Goal: Find specific page/section: Find specific page/section

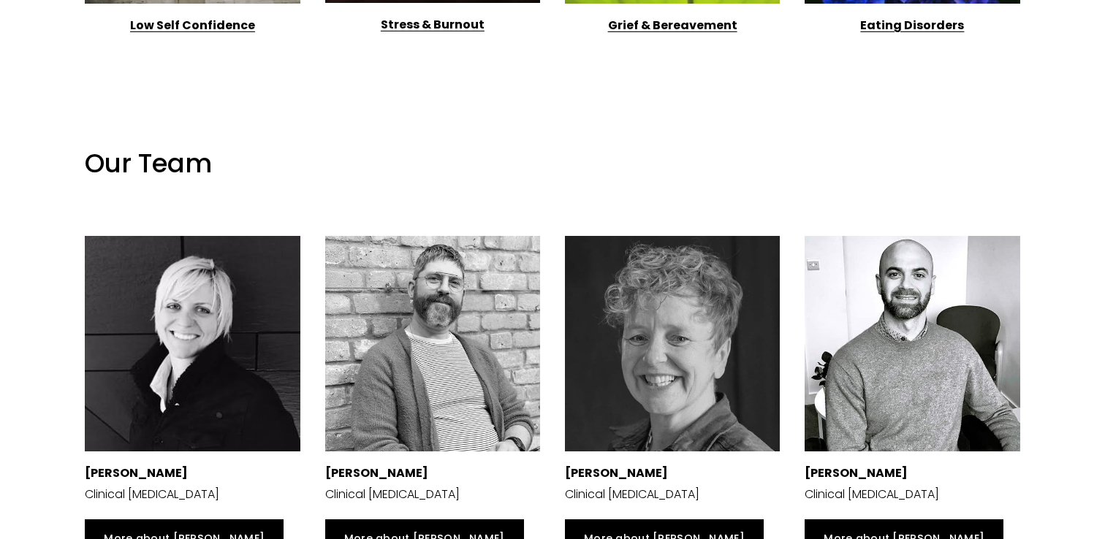
scroll to position [2052, 0]
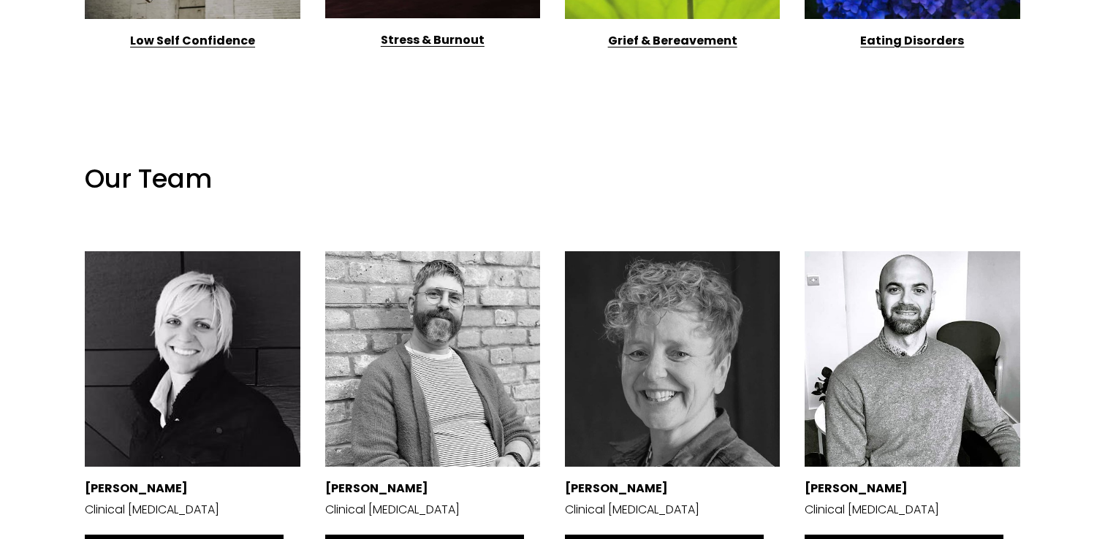
click at [197, 351] on div at bounding box center [192, 358] width 215 height 215
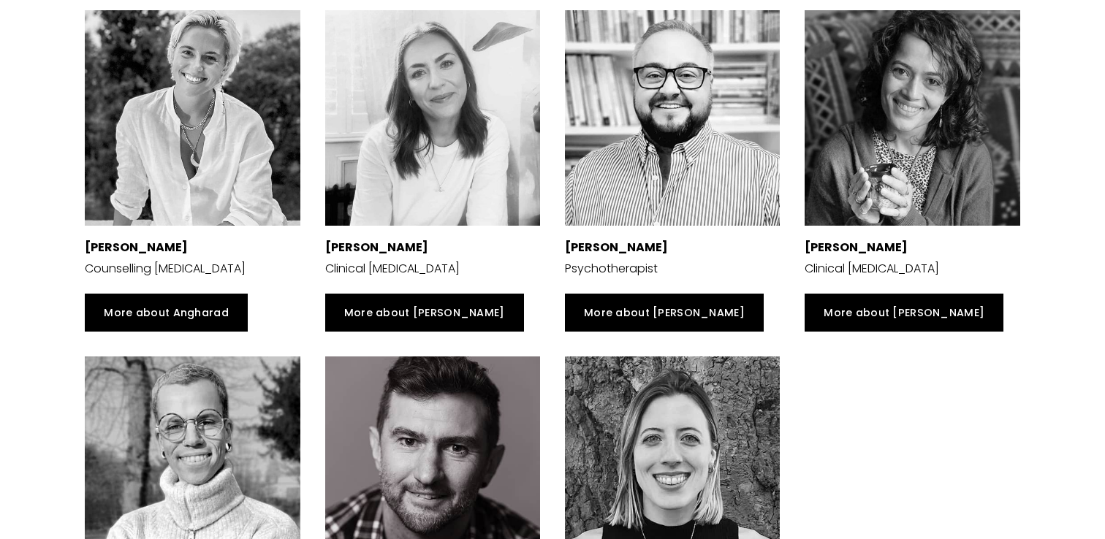
scroll to position [2970, 0]
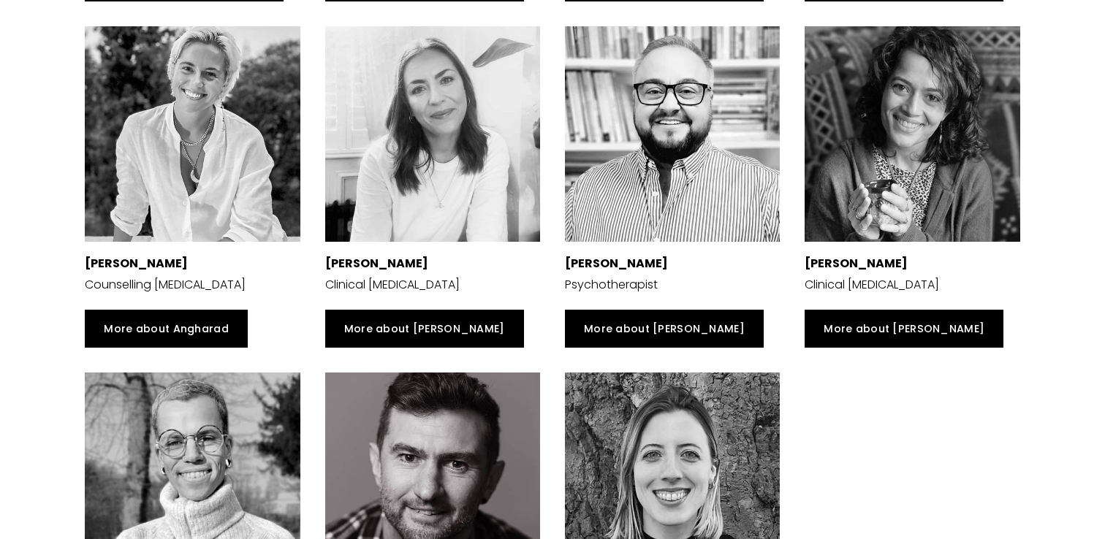
click at [409, 240] on div at bounding box center [432, 133] width 215 height 215
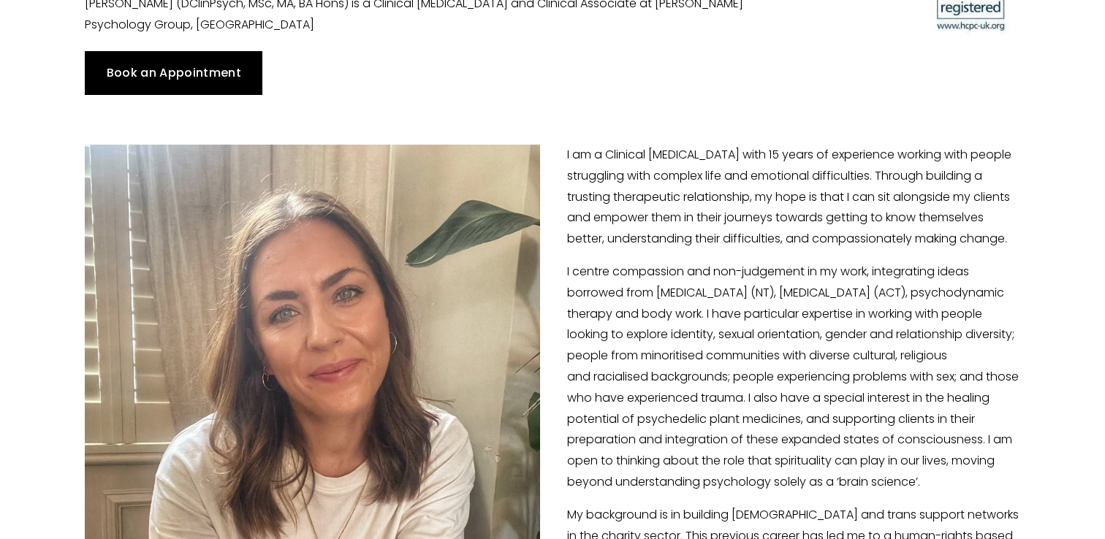
scroll to position [181, 0]
